Goal: Task Accomplishment & Management: Use online tool/utility

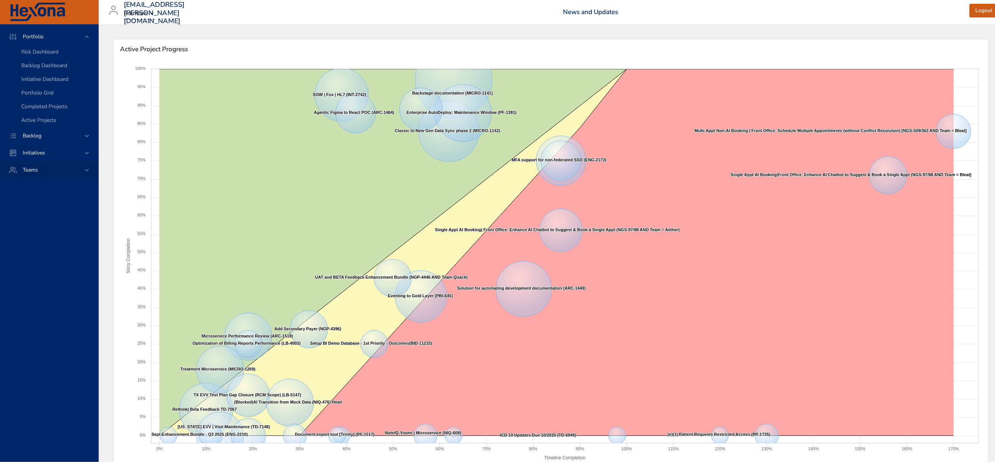
drag, startPoint x: 35, startPoint y: 151, endPoint x: 49, endPoint y: 129, distance: 25.6
click at [35, 139] on span "Backlog" at bounding box center [32, 135] width 31 height 7
click at [31, 69] on span "Backlog Details" at bounding box center [39, 68] width 36 height 7
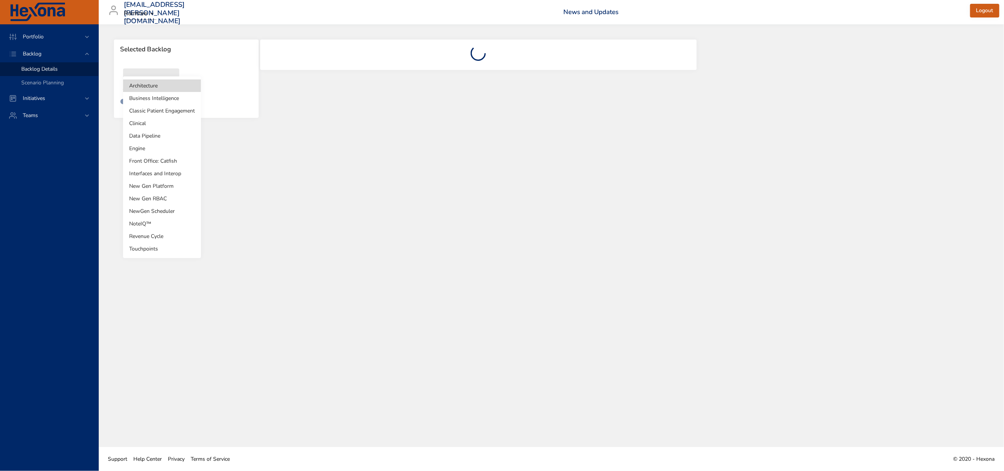
click at [151, 88] on body "Portfolio Backlog Backlog Details Scenario Planning Initiatives Teams [EMAIL_AD…" at bounding box center [502, 235] width 1004 height 471
click at [148, 208] on li "NewGen Scheduler" at bounding box center [162, 211] width 78 height 13
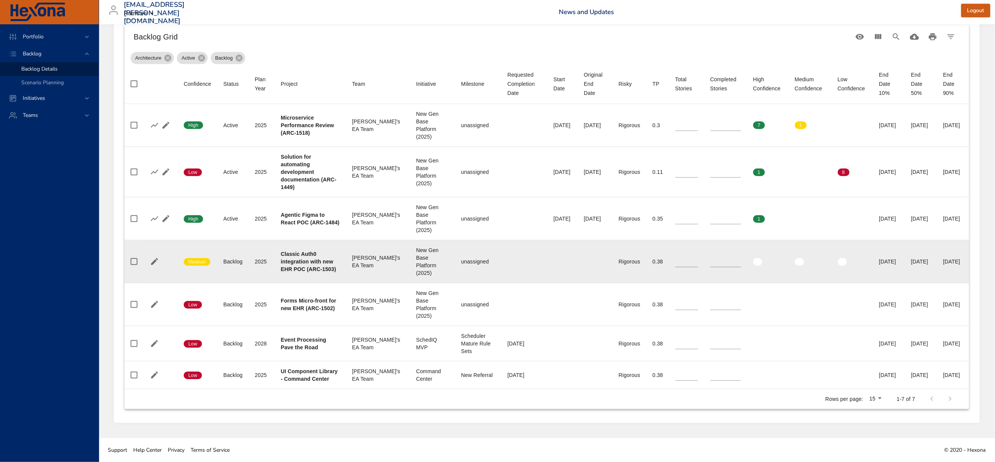
scroll to position [313, 0]
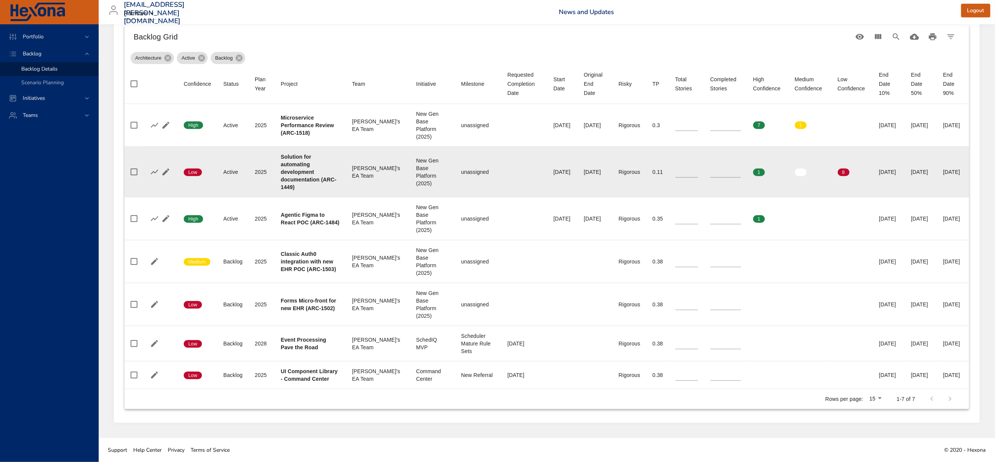
type input "*"
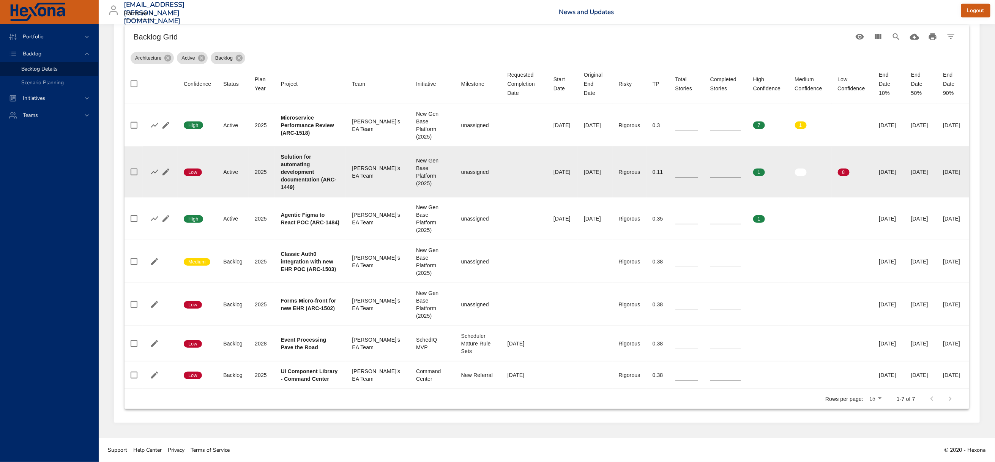
type input "*"
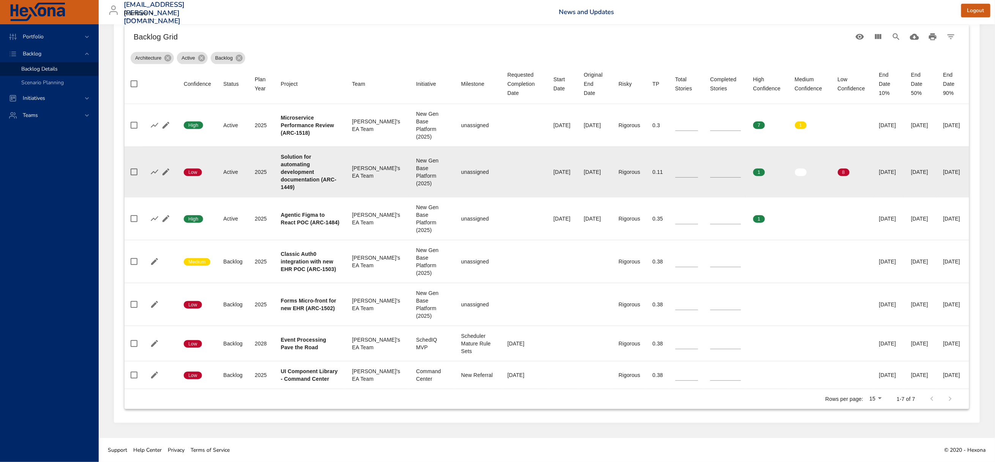
type input "*"
